Goal: Information Seeking & Learning: Learn about a topic

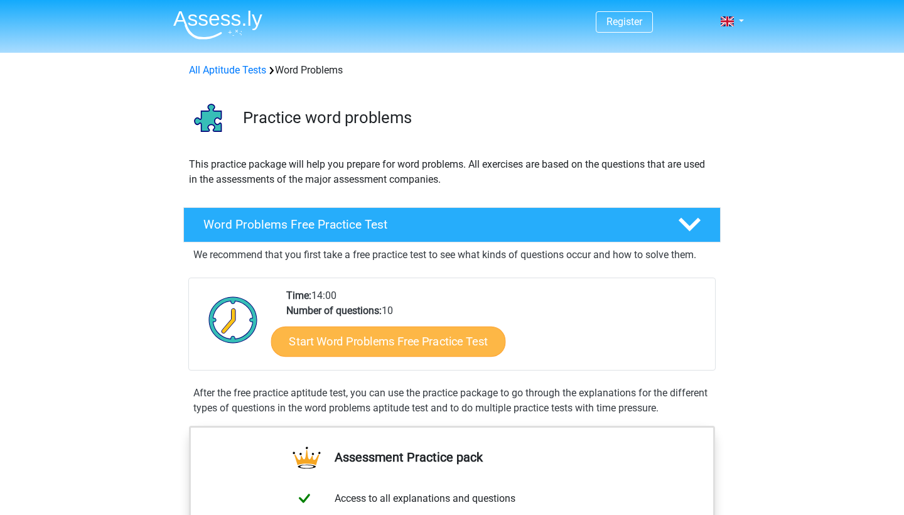
click at [469, 341] on link "Start Word Problems Free Practice Test" at bounding box center [388, 341] width 235 height 30
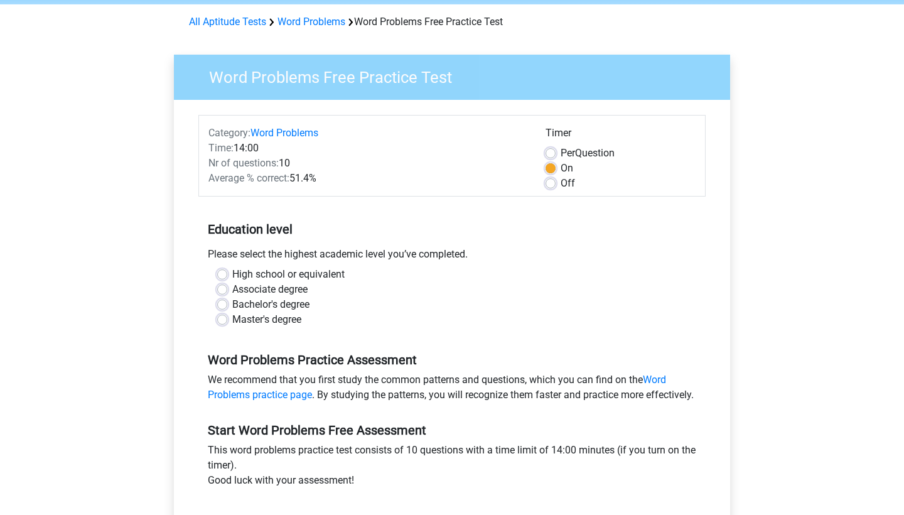
scroll to position [48, 0]
click at [261, 314] on label "Master's degree" at bounding box center [266, 319] width 69 height 15
click at [227, 314] on input "Master's degree" at bounding box center [222, 318] width 10 height 13
radio input "true"
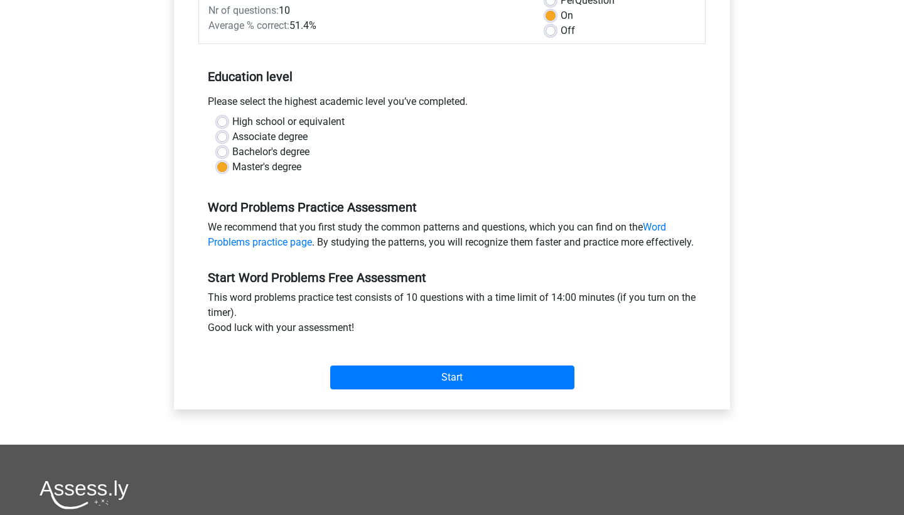
scroll to position [265, 0]
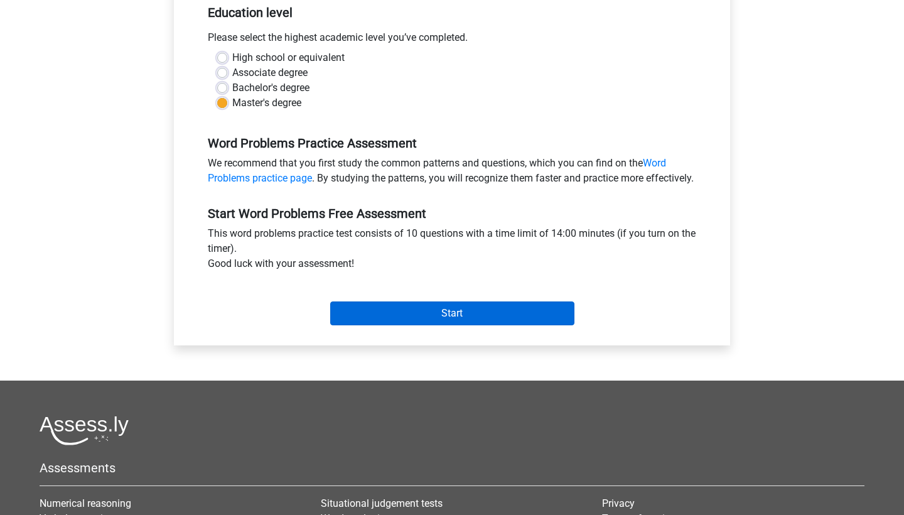
click at [409, 319] on input "Start" at bounding box center [452, 313] width 244 height 24
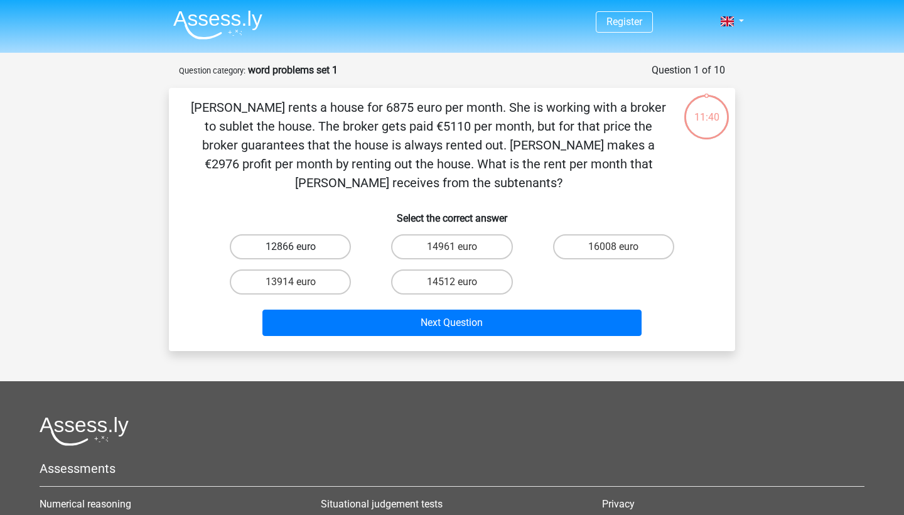
click at [282, 243] on label "12866 euro" at bounding box center [290, 246] width 121 height 25
click at [291, 247] on input "12866 euro" at bounding box center [295, 251] width 8 height 8
radio input "true"
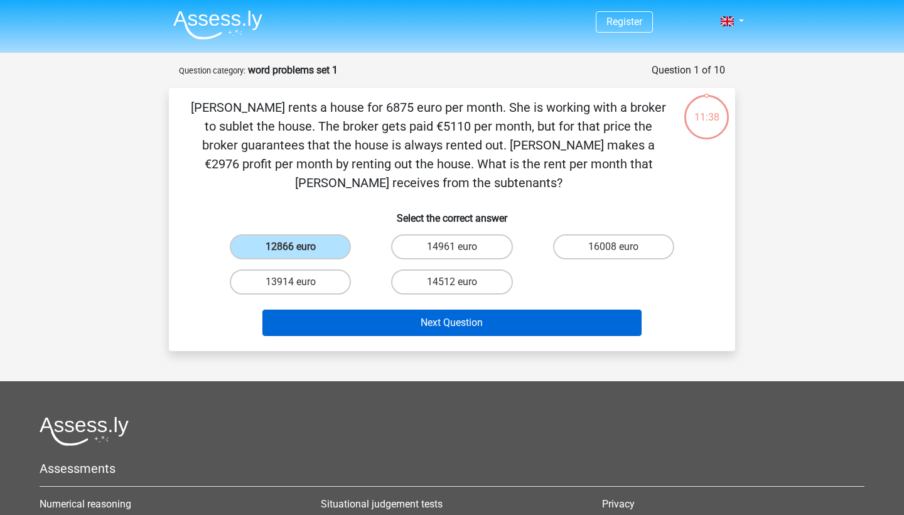
click at [453, 330] on button "Next Question" at bounding box center [452, 322] width 380 height 26
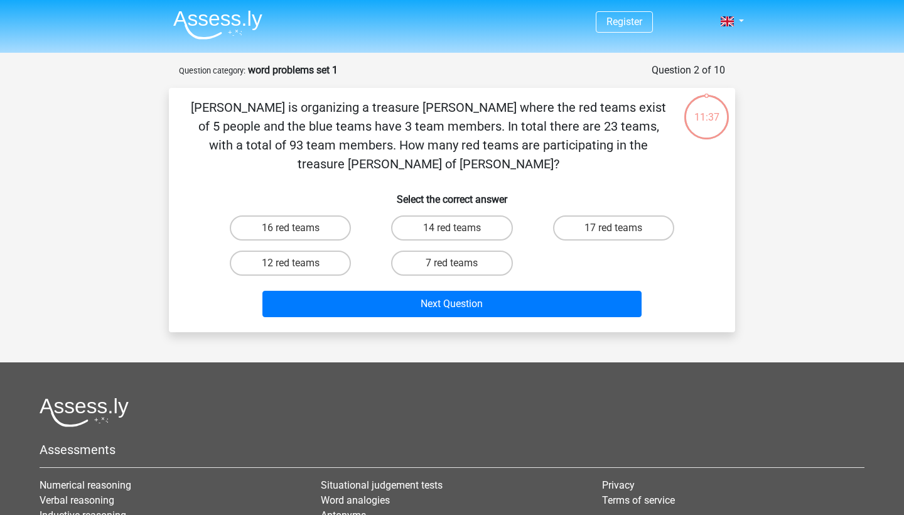
scroll to position [63, 0]
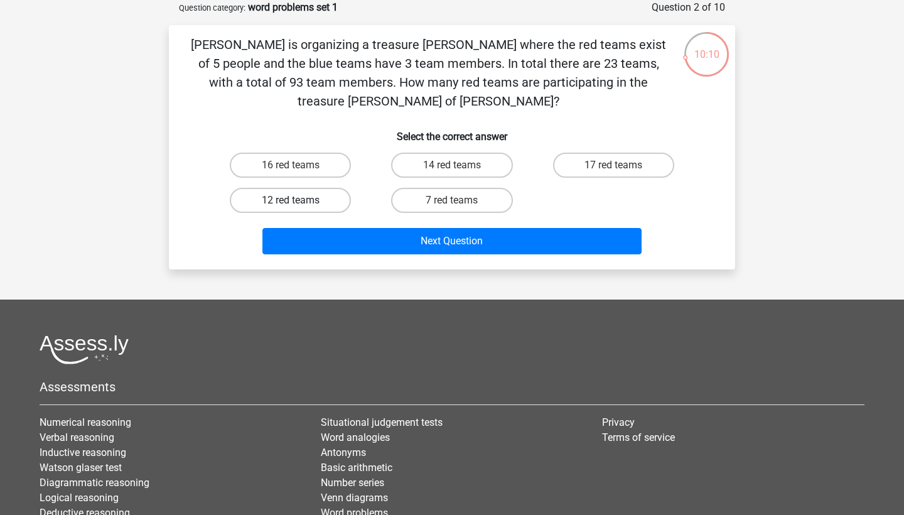
click at [319, 188] on label "12 red teams" at bounding box center [290, 200] width 121 height 25
click at [299, 200] on input "12 red teams" at bounding box center [295, 204] width 8 height 8
radio input "true"
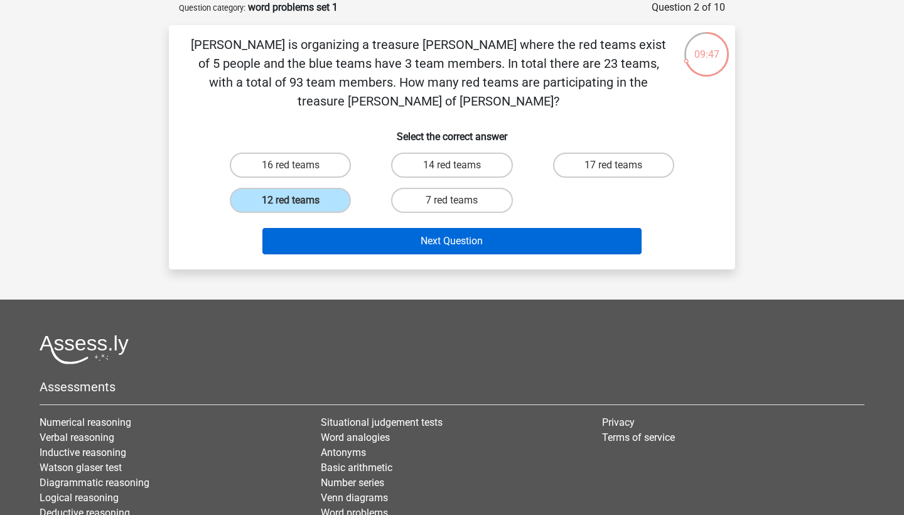
click at [419, 228] on button "Next Question" at bounding box center [452, 241] width 380 height 26
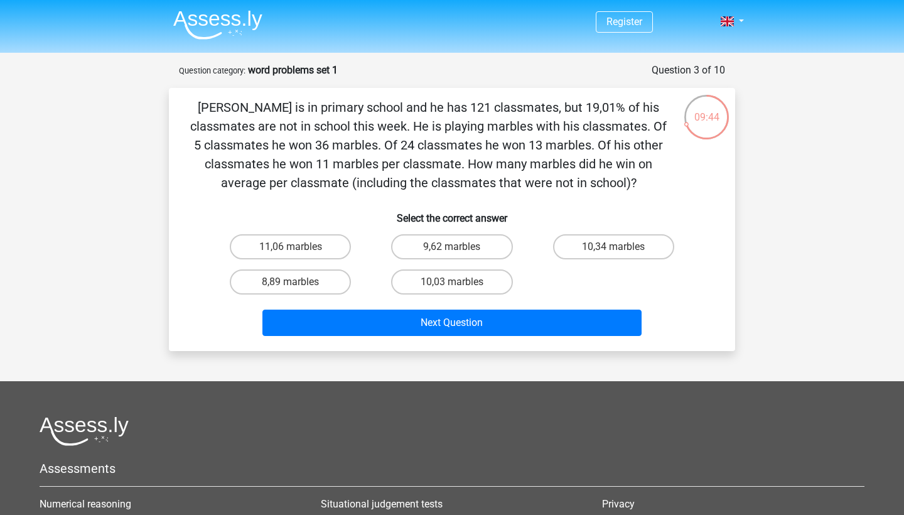
scroll to position [0, 0]
click at [604, 246] on label "10,34 marbles" at bounding box center [613, 246] width 121 height 25
click at [613, 247] on input "10,34 marbles" at bounding box center [617, 251] width 8 height 8
radio input "true"
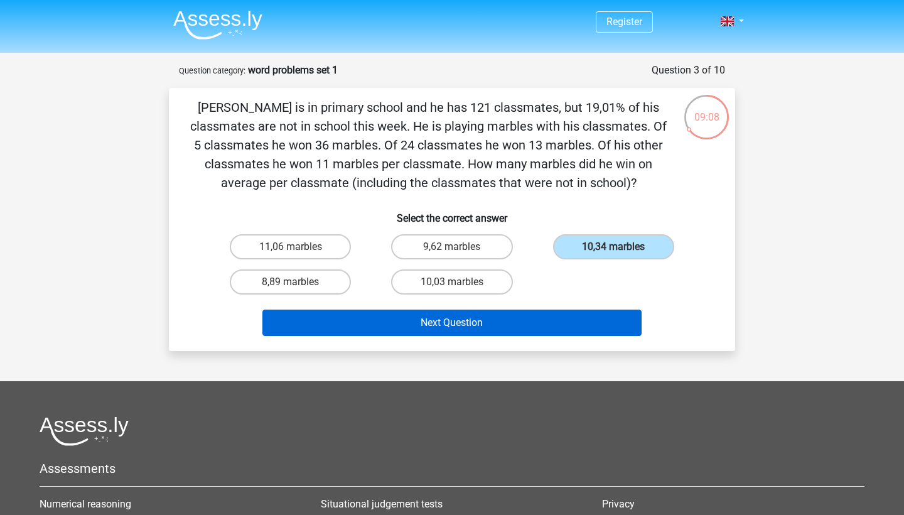
click at [524, 314] on button "Next Question" at bounding box center [452, 322] width 380 height 26
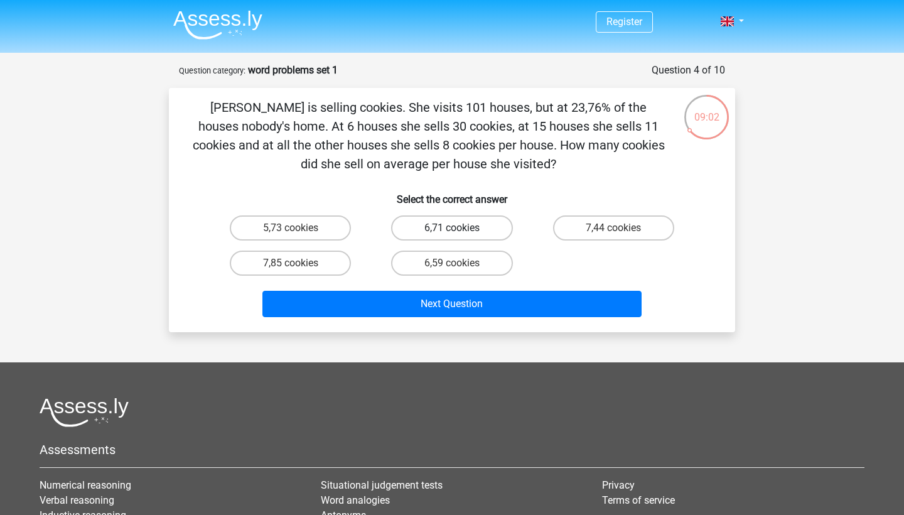
click at [468, 220] on label "6,71 cookies" at bounding box center [451, 227] width 121 height 25
click at [460, 228] on input "6,71 cookies" at bounding box center [456, 232] width 8 height 8
radio input "true"
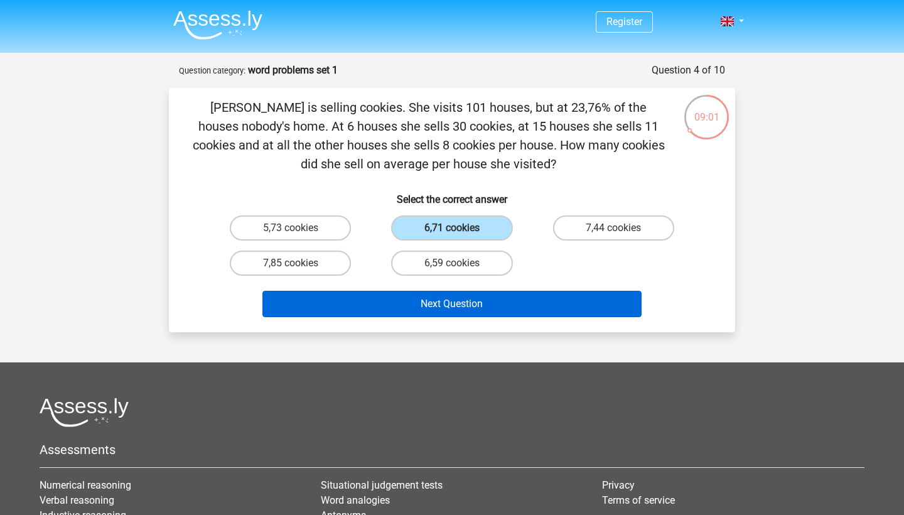
click at [514, 293] on button "Next Question" at bounding box center [452, 304] width 380 height 26
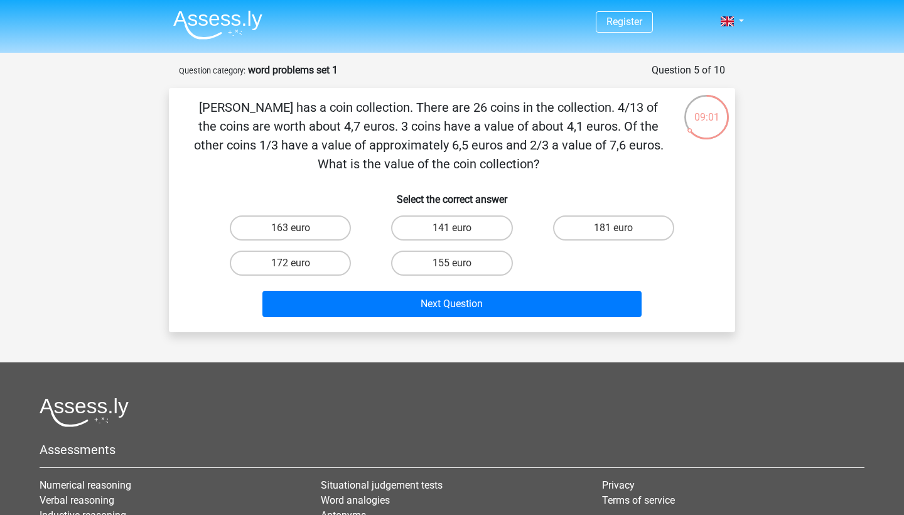
scroll to position [63, 0]
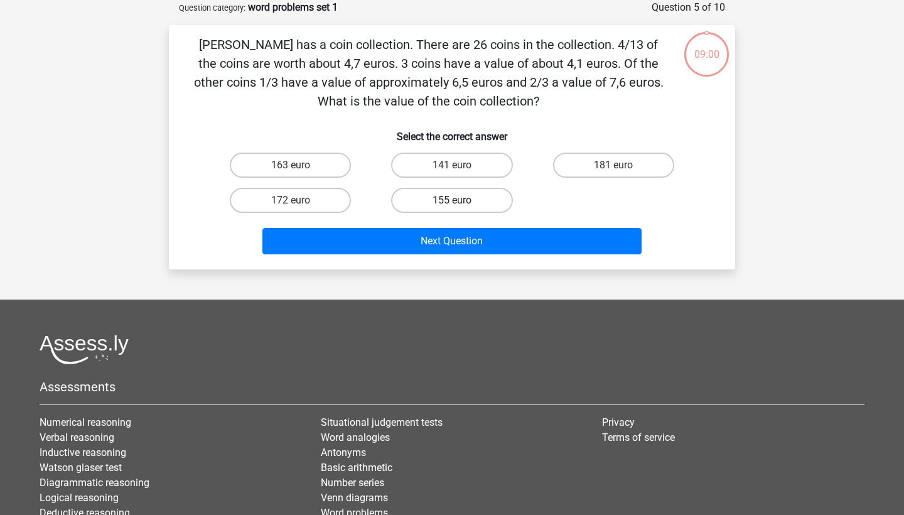
click at [488, 198] on label "155 euro" at bounding box center [451, 200] width 121 height 25
click at [460, 200] on input "155 euro" at bounding box center [456, 204] width 8 height 8
radio input "true"
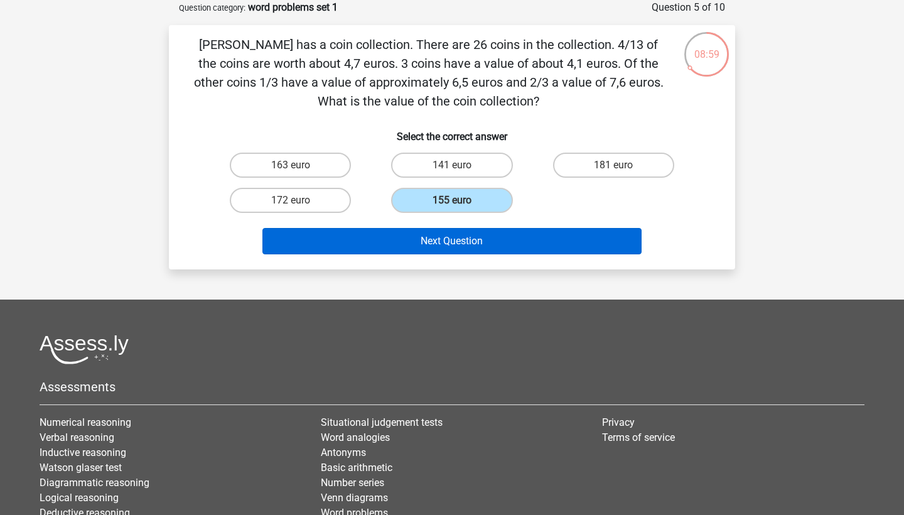
click at [506, 237] on button "Next Question" at bounding box center [452, 241] width 380 height 26
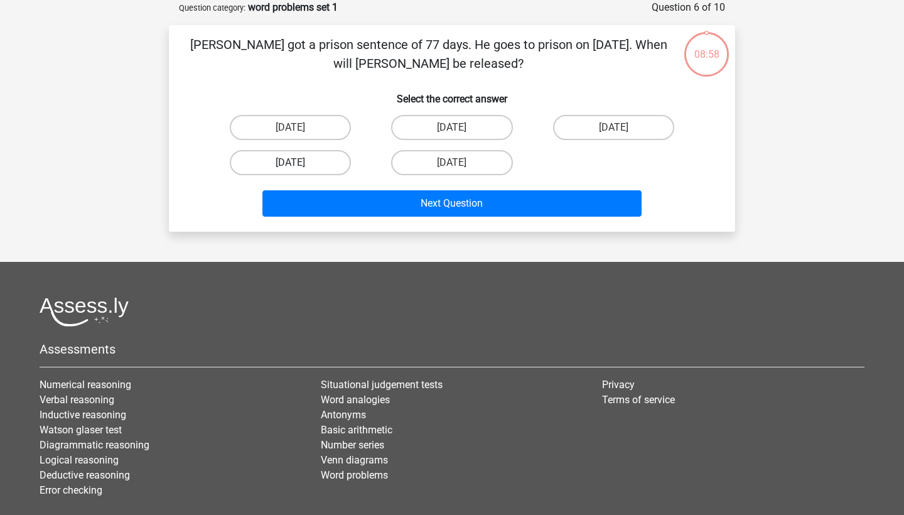
click at [335, 153] on label "August 12" at bounding box center [290, 162] width 121 height 25
click at [299, 163] on input "August 12" at bounding box center [295, 167] width 8 height 8
radio input "true"
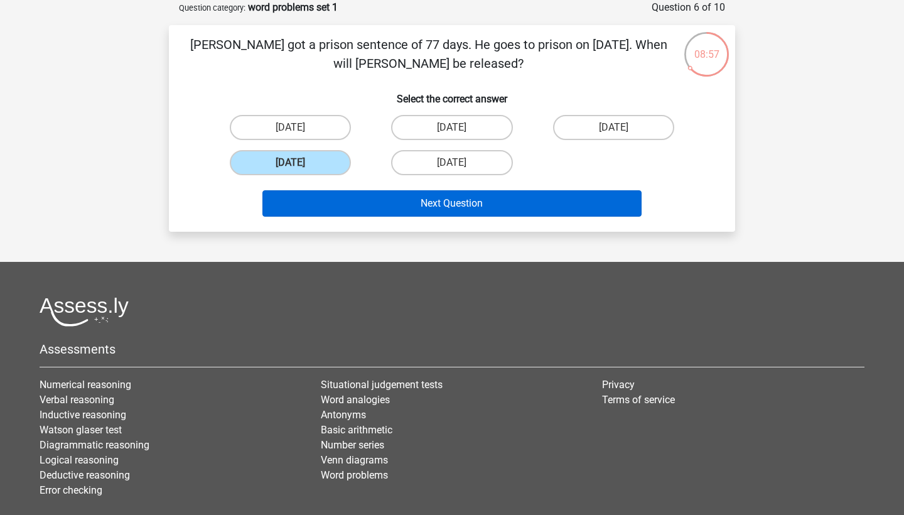
click at [393, 206] on button "Next Question" at bounding box center [452, 203] width 380 height 26
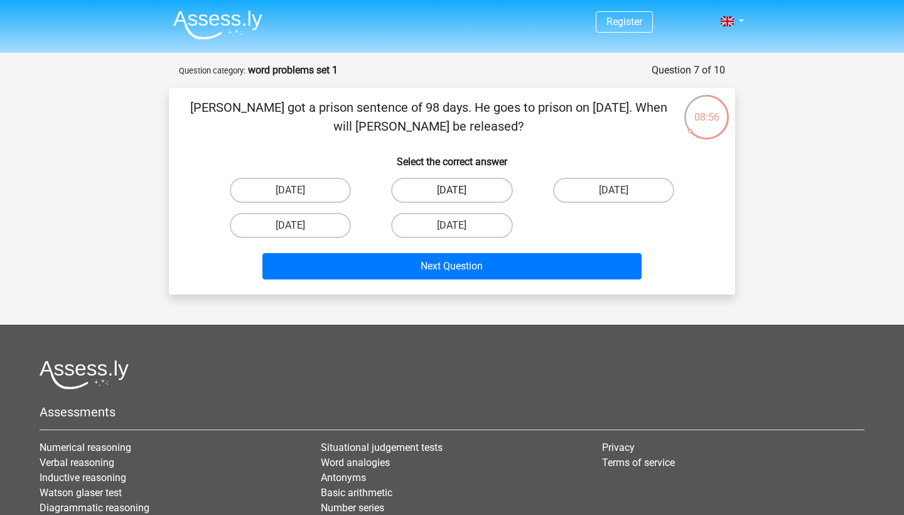
scroll to position [0, 0]
click at [439, 195] on label "August 15" at bounding box center [451, 190] width 121 height 25
click at [452, 195] on input "August 15" at bounding box center [456, 194] width 8 height 8
radio input "true"
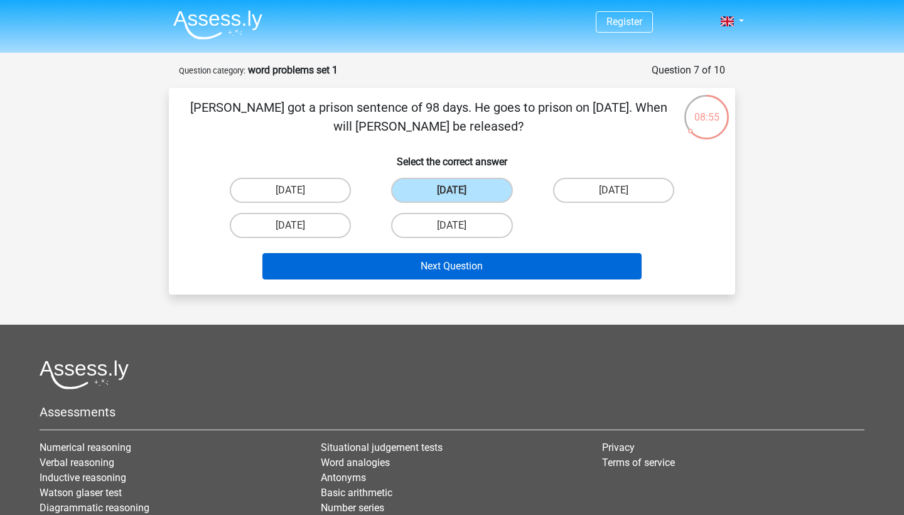
click at [587, 266] on button "Next Question" at bounding box center [452, 266] width 380 height 26
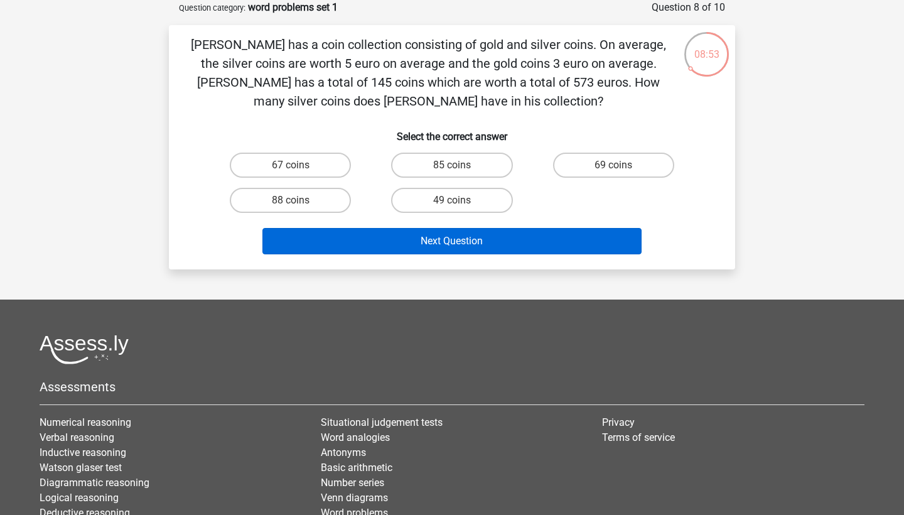
scroll to position [46, 0]
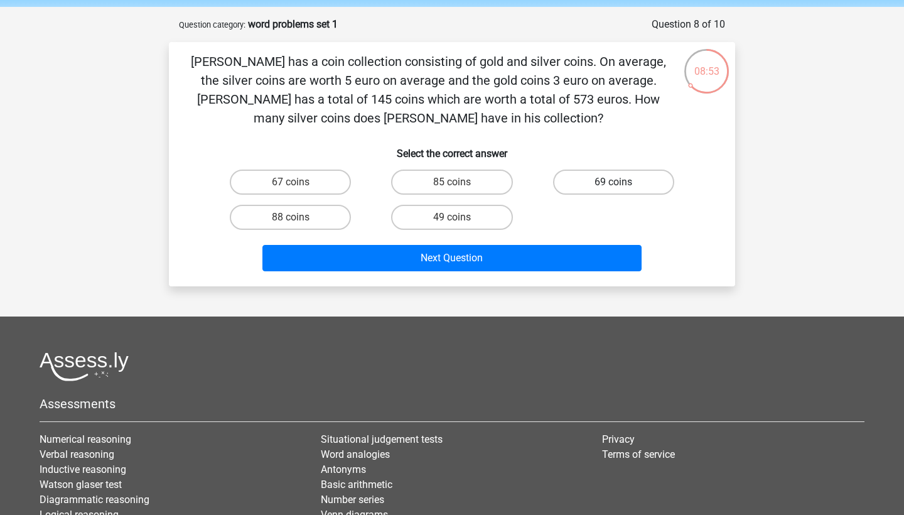
click at [609, 186] on label "69 coins" at bounding box center [613, 181] width 121 height 25
click at [613, 186] on input "69 coins" at bounding box center [617, 186] width 8 height 8
radio input "true"
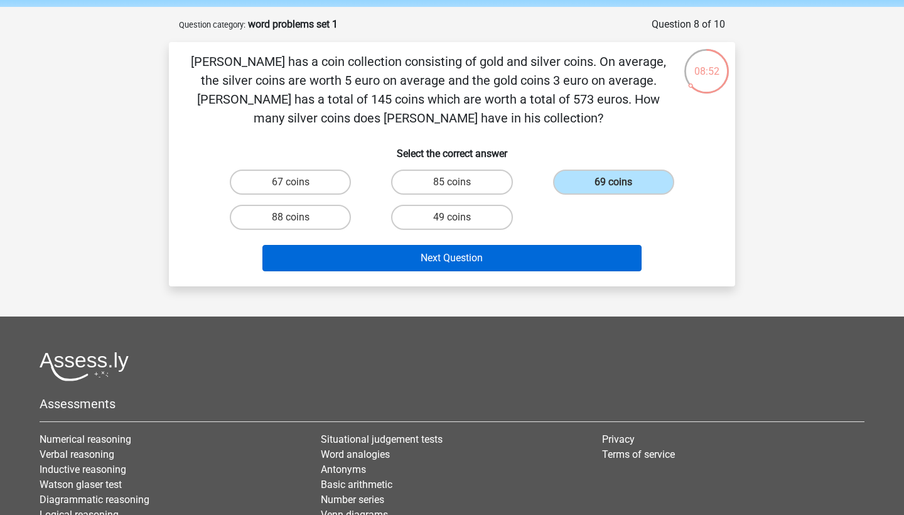
click at [574, 252] on button "Next Question" at bounding box center [452, 258] width 380 height 26
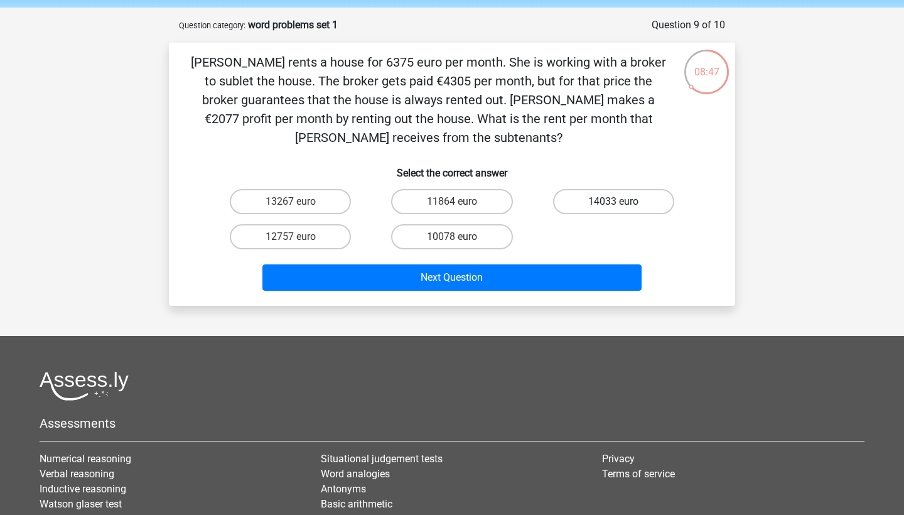
scroll to position [42, 0]
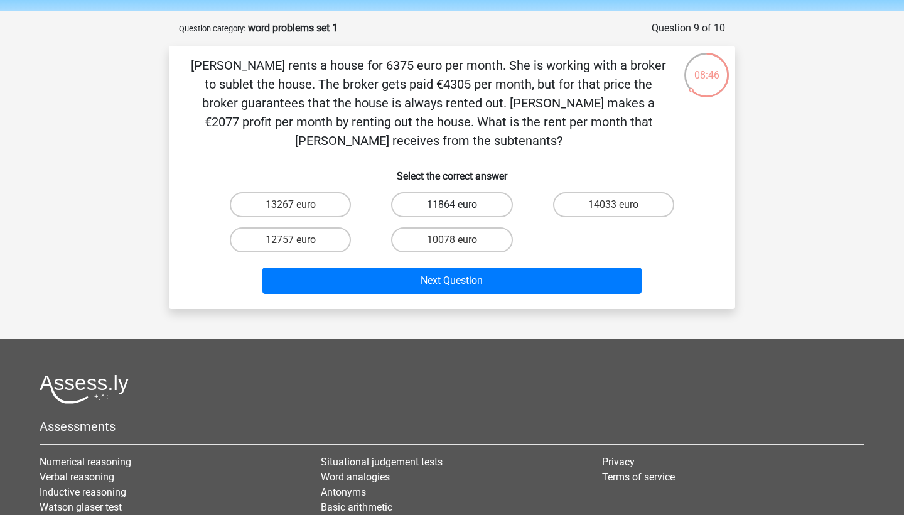
click at [477, 195] on label "11864 euro" at bounding box center [451, 204] width 121 height 25
click at [460, 205] on input "11864 euro" at bounding box center [456, 209] width 8 height 8
radio input "true"
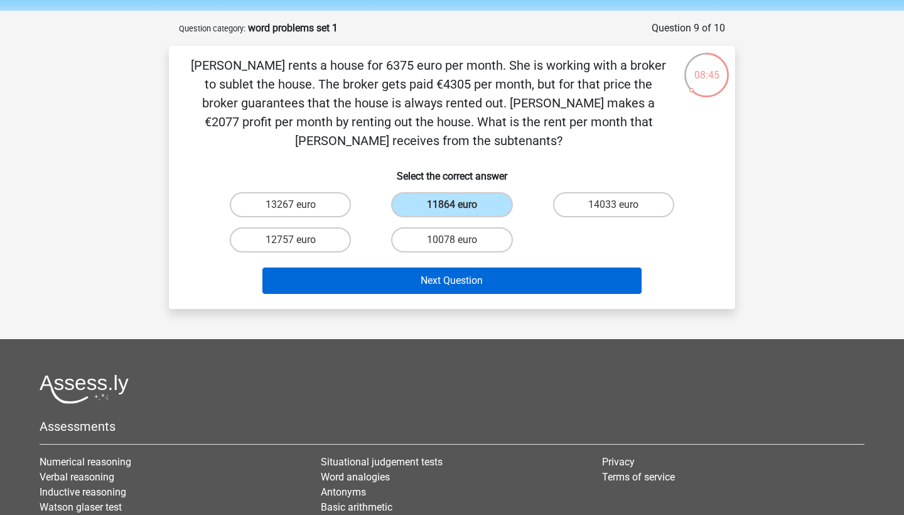
click at [526, 274] on button "Next Question" at bounding box center [452, 280] width 380 height 26
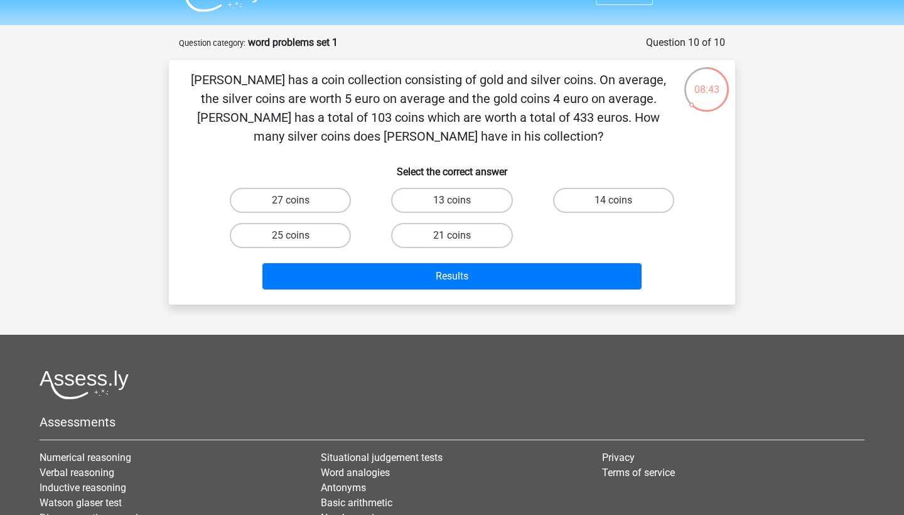
scroll to position [22, 0]
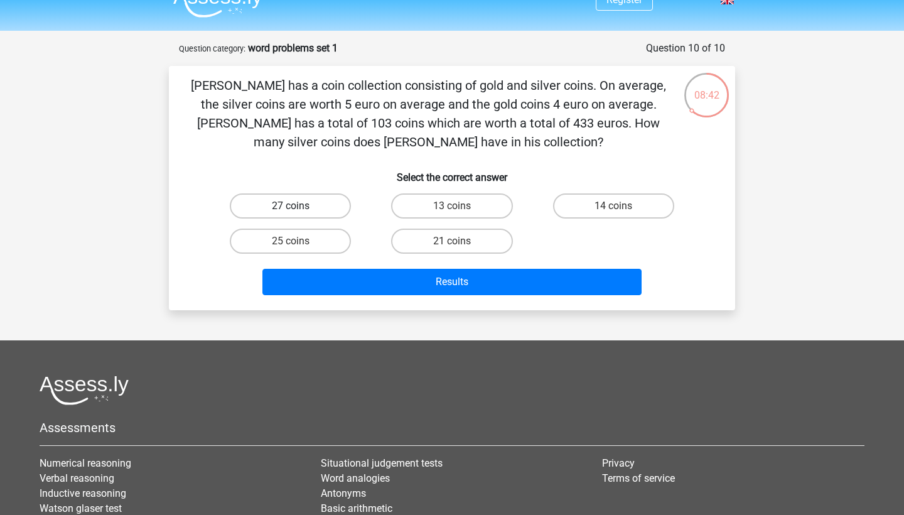
click at [326, 206] on label "27 coins" at bounding box center [290, 205] width 121 height 25
click at [299, 206] on input "27 coins" at bounding box center [295, 210] width 8 height 8
radio input "true"
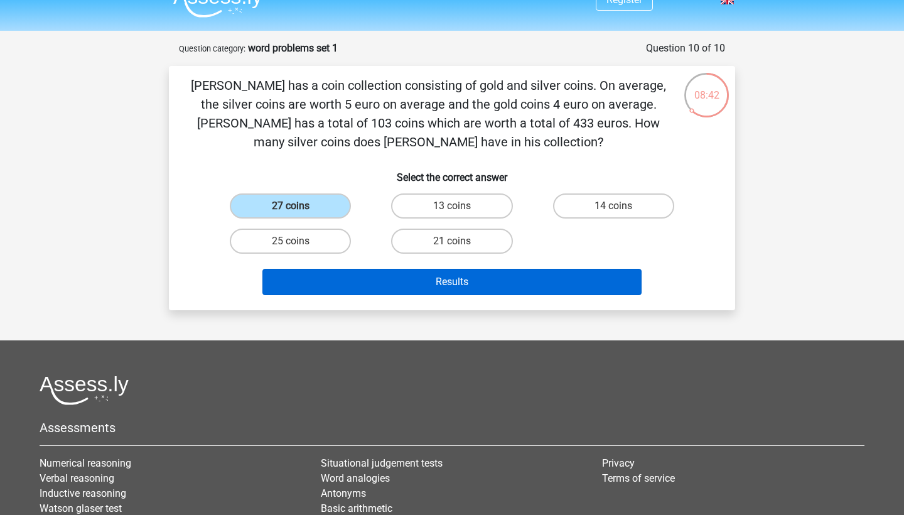
click at [415, 279] on button "Results" at bounding box center [452, 282] width 380 height 26
